Goal: Task Accomplishment & Management: Use online tool/utility

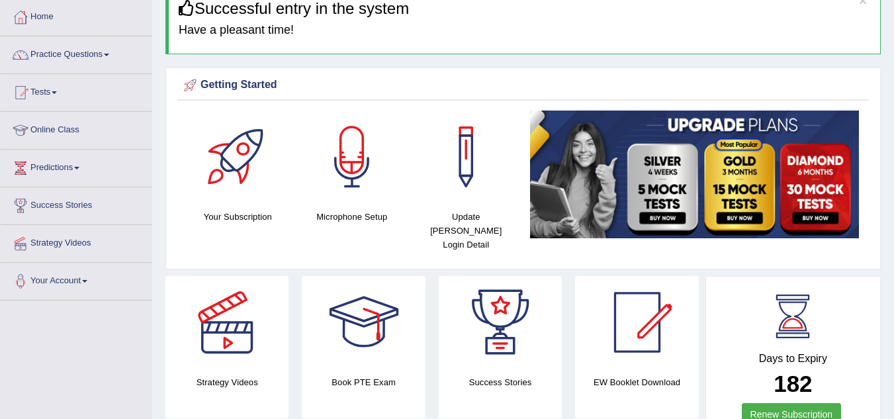
scroll to position [62, 0]
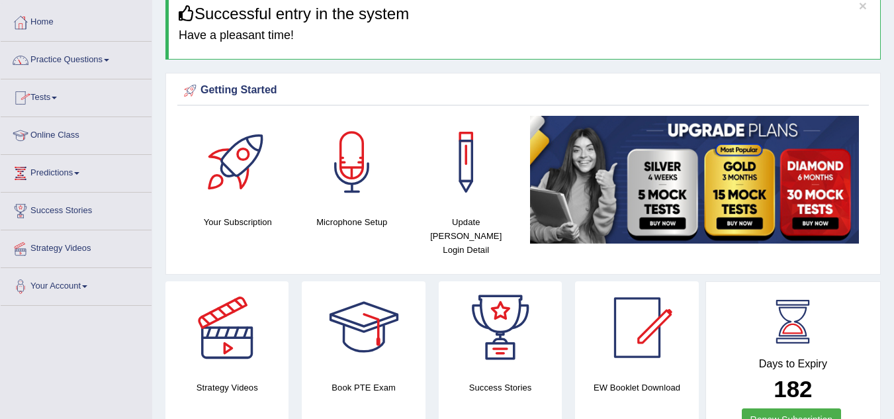
click at [54, 98] on link "Tests" at bounding box center [76, 95] width 151 height 33
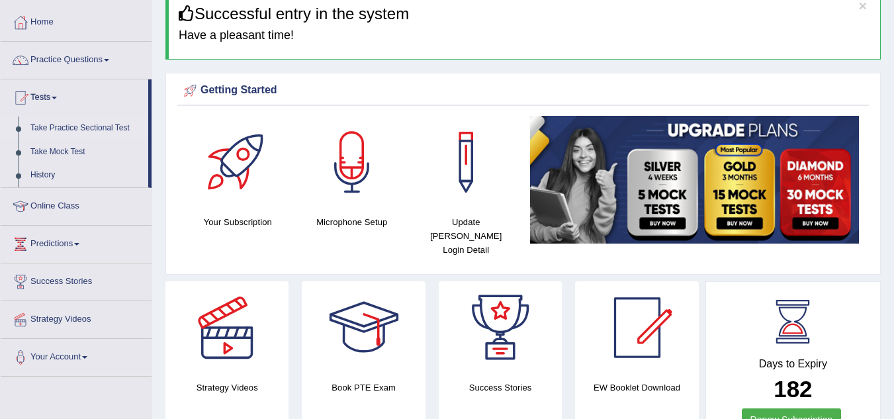
click at [63, 128] on link "Take Practice Sectional Test" at bounding box center [86, 128] width 124 height 24
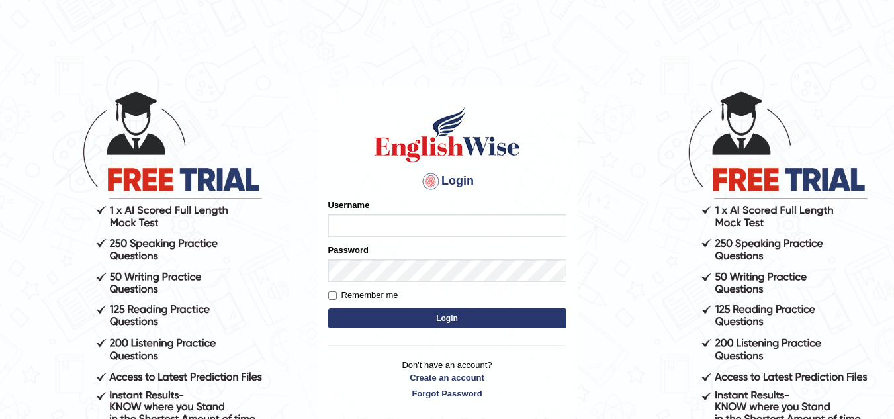
type input "chandrap"
click at [406, 320] on button "Login" at bounding box center [447, 318] width 238 height 20
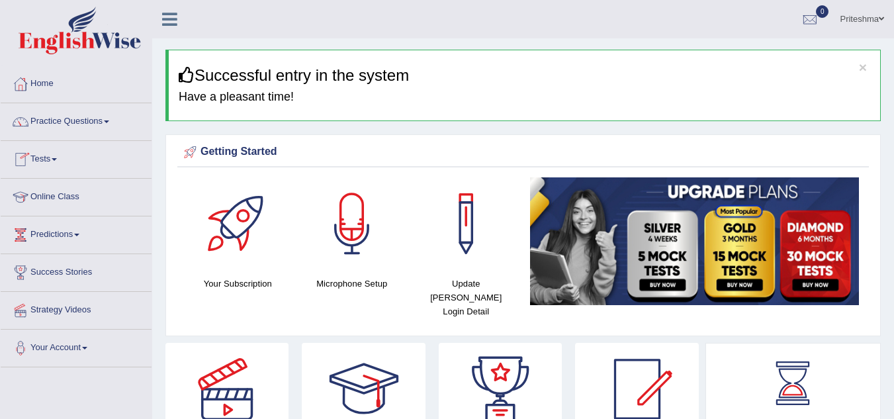
click at [60, 154] on link "Tests" at bounding box center [76, 157] width 151 height 33
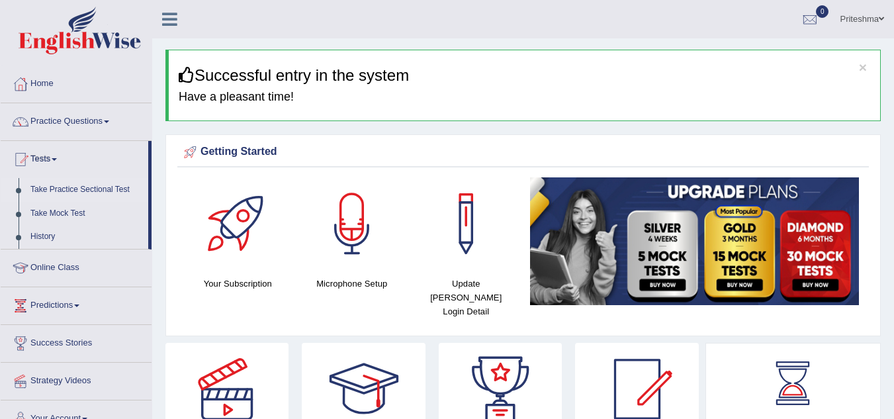
click at [59, 189] on link "Take Practice Sectional Test" at bounding box center [86, 190] width 124 height 24
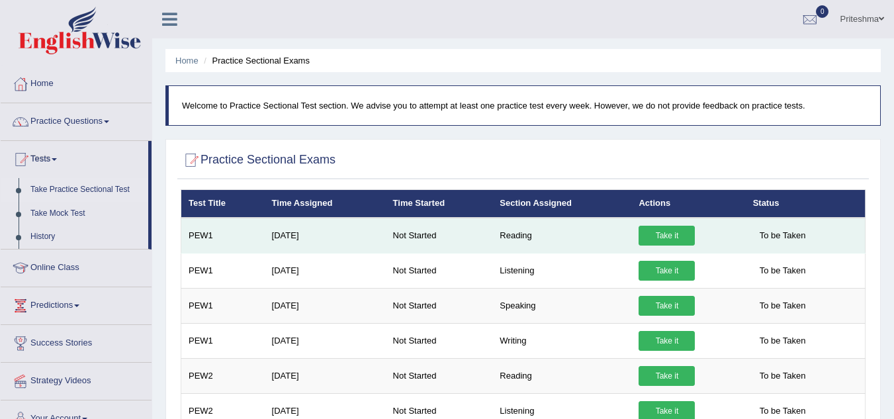
click at [673, 236] on link "Take it" at bounding box center [667, 236] width 56 height 20
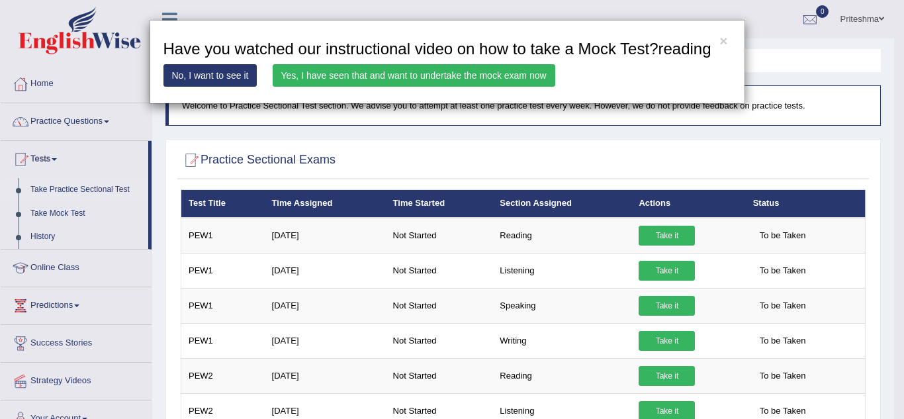
click at [502, 77] on link "Yes, I have seen that and want to undertake the mock exam now" at bounding box center [414, 75] width 283 height 23
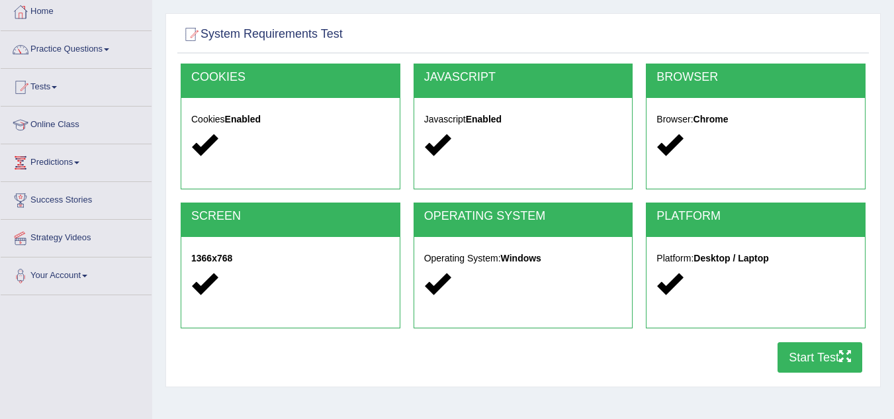
scroll to position [79, 0]
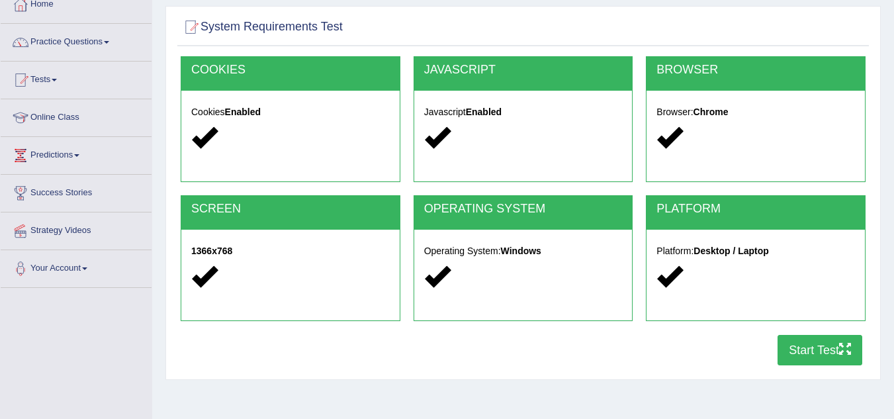
click at [815, 341] on button "Start Test" at bounding box center [820, 350] width 85 height 30
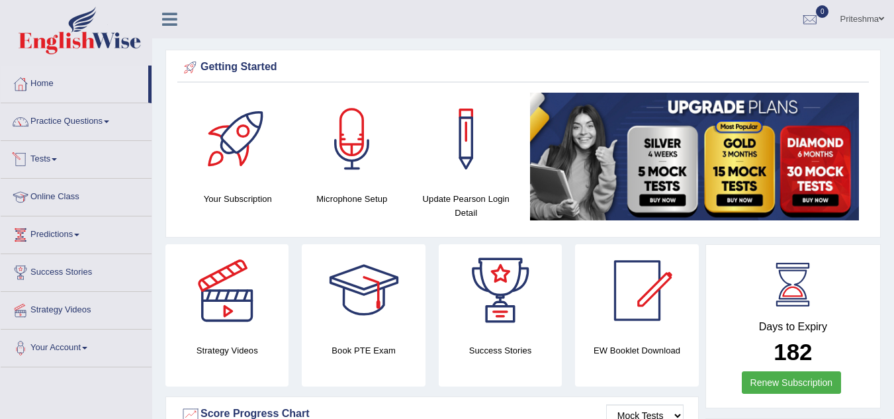
click at [62, 167] on link "Tests" at bounding box center [76, 157] width 151 height 33
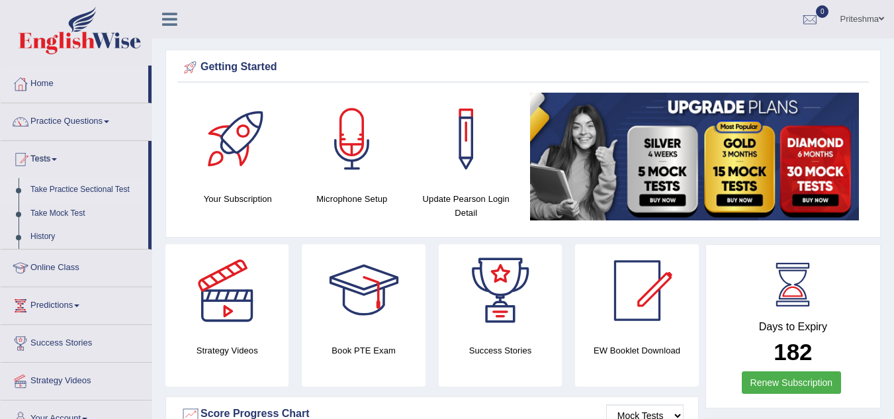
click at [60, 190] on link "Take Practice Sectional Test" at bounding box center [86, 190] width 124 height 24
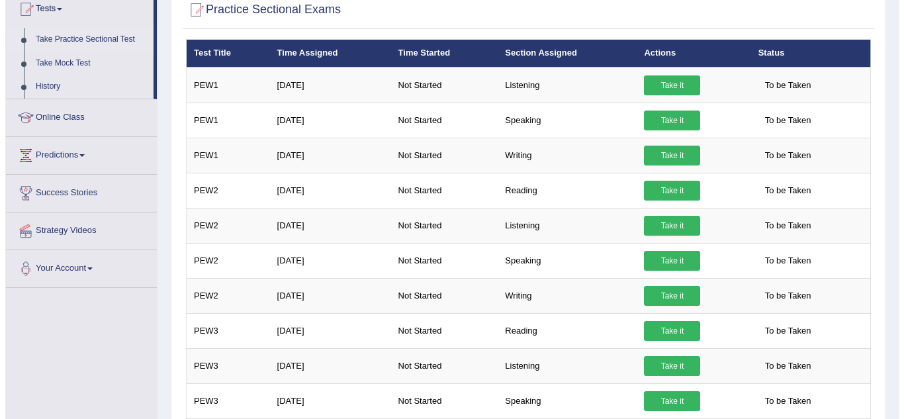
scroll to position [26, 0]
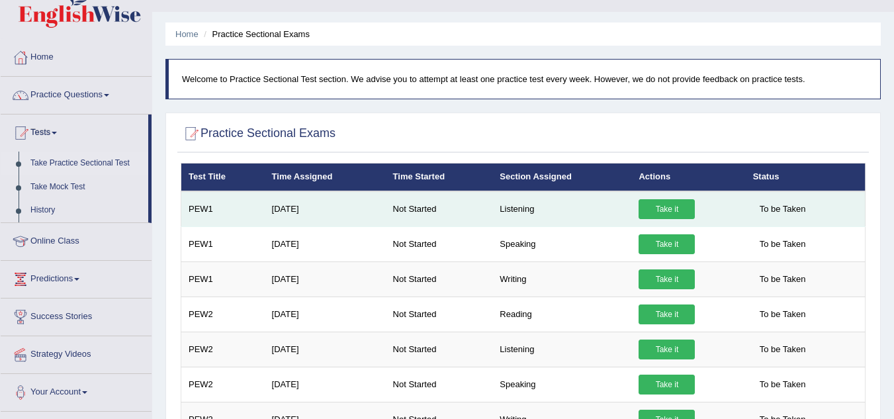
click at [669, 213] on link "Take it" at bounding box center [667, 209] width 56 height 20
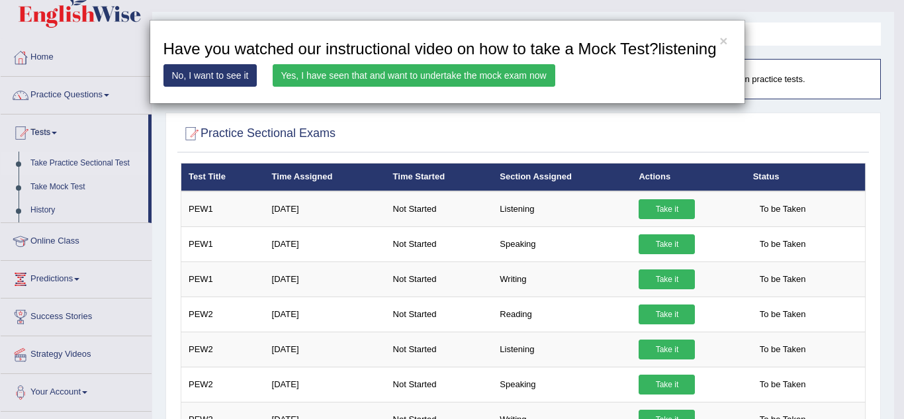
click at [486, 65] on link "Yes, I have seen that and want to undertake the mock exam now" at bounding box center [414, 75] width 283 height 23
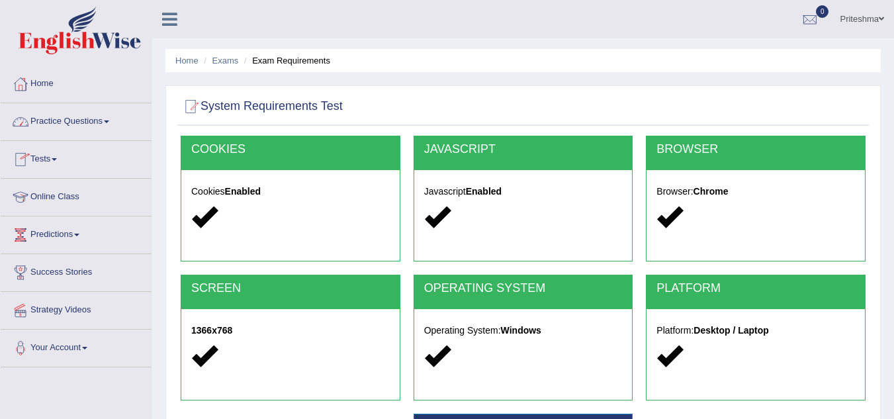
click at [82, 123] on link "Practice Questions" at bounding box center [76, 119] width 151 height 33
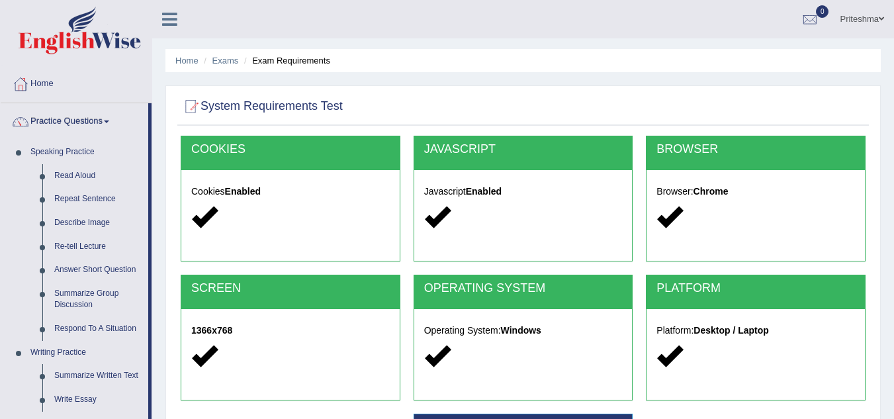
click at [82, 123] on link "Practice Questions" at bounding box center [75, 119] width 148 height 33
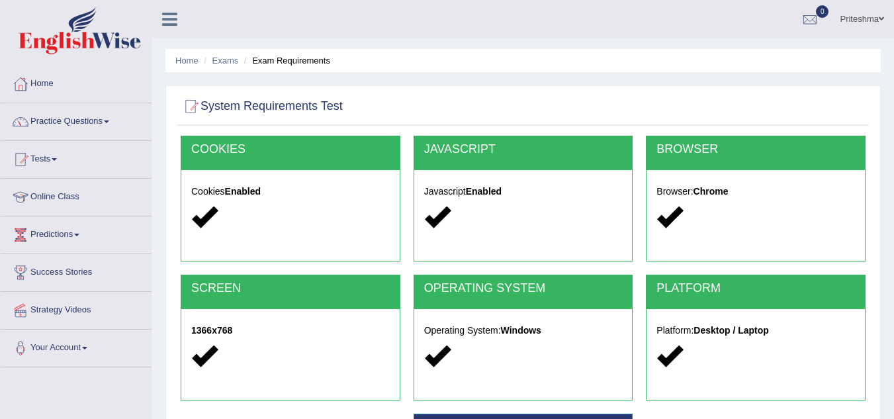
click at [220, 184] on div "Cookies Enabled" at bounding box center [290, 206] width 218 height 72
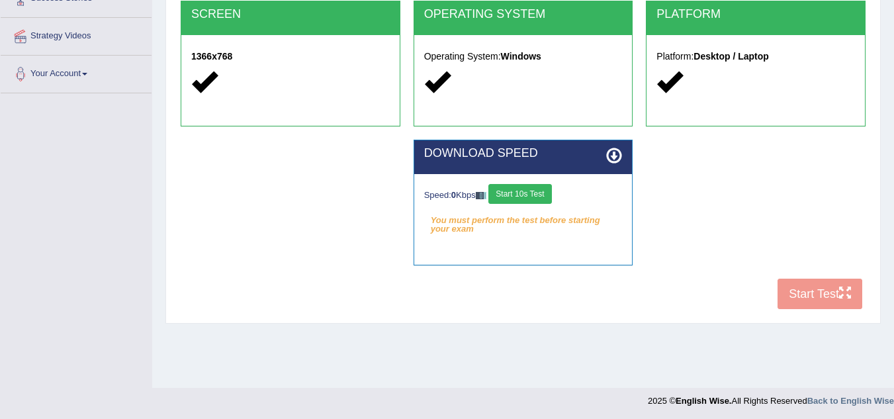
scroll to position [276, 0]
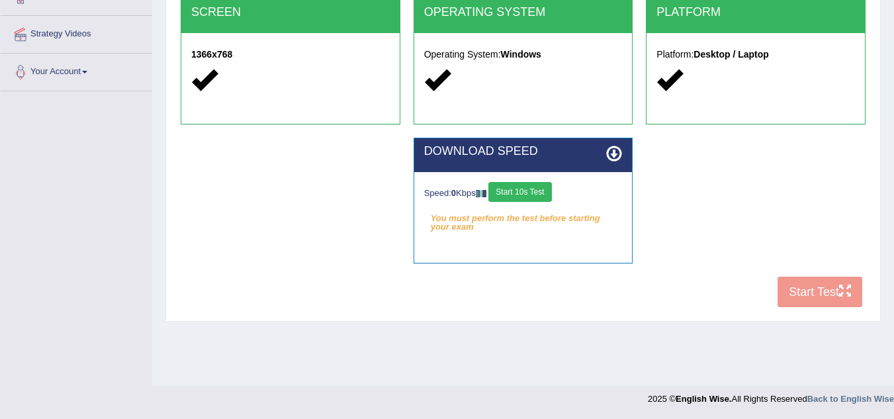
click at [725, 323] on div "Home Exams Exam Requirements System Requirements Test [GEOGRAPHIC_DATA] Cookies…" at bounding box center [523, 55] width 742 height 662
click at [819, 193] on div "DOWNLOAD SPEED Speed: 0 Kbps Start 10s Test You must perform the test before st…" at bounding box center [523, 207] width 698 height 139
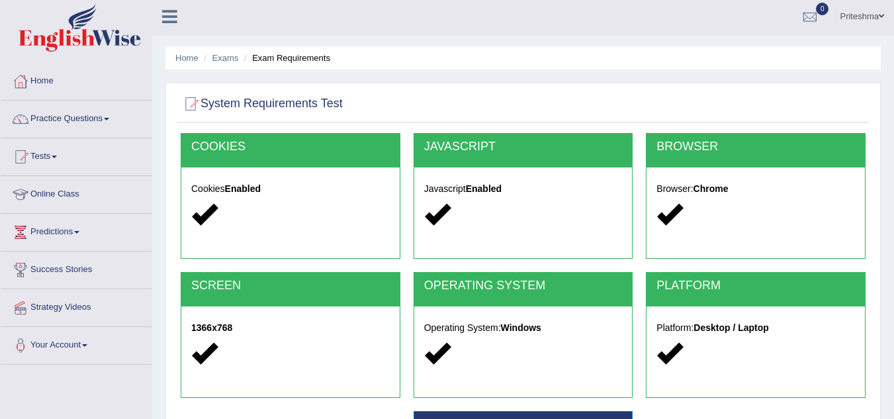
scroll to position [0, 0]
